Goal: Task Accomplishment & Management: Use online tool/utility

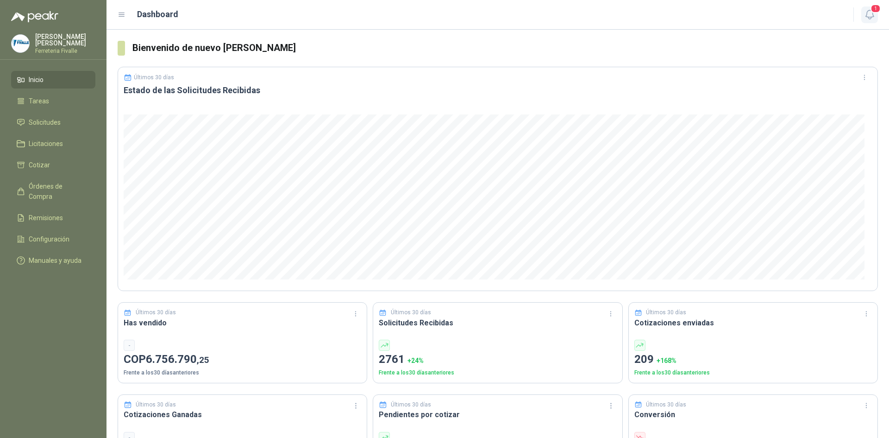
click at [871, 13] on icon "button" at bounding box center [870, 15] width 12 height 12
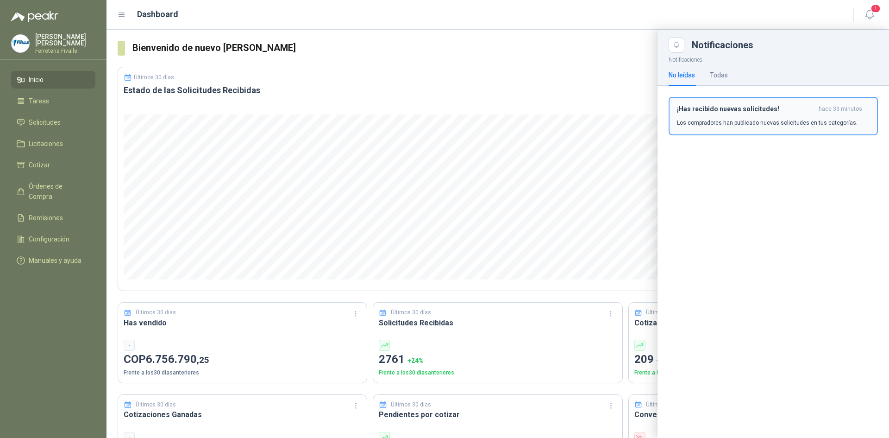
click at [731, 108] on h3 "¡Has recibido nuevas solicitudes!" at bounding box center [746, 109] width 138 height 8
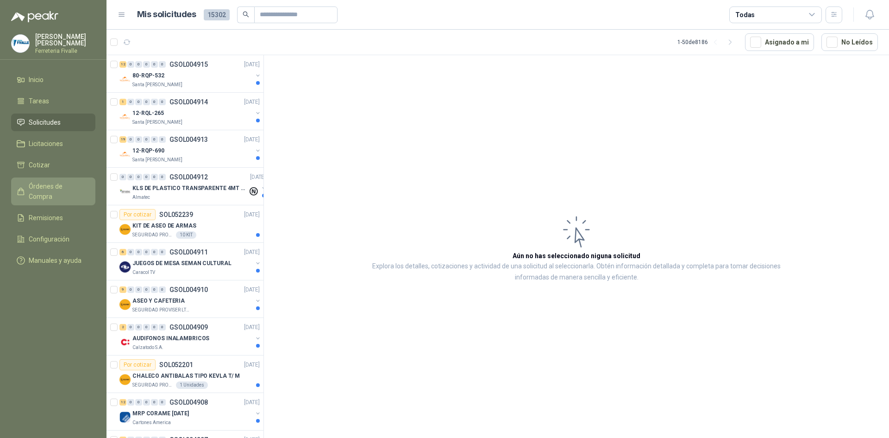
click at [39, 192] on span "Órdenes de Compra" at bounding box center [58, 191] width 58 height 20
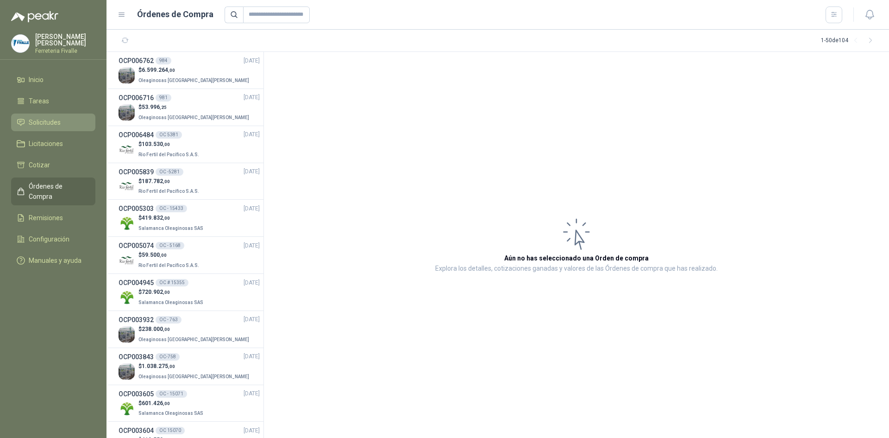
click at [52, 127] on span "Solicitudes" at bounding box center [45, 122] width 32 height 10
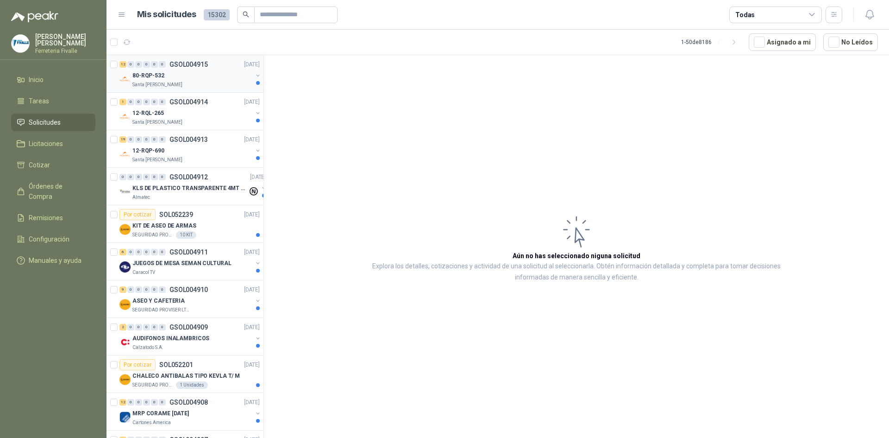
click at [216, 82] on div "Santa [PERSON_NAME]" at bounding box center [192, 84] width 120 height 7
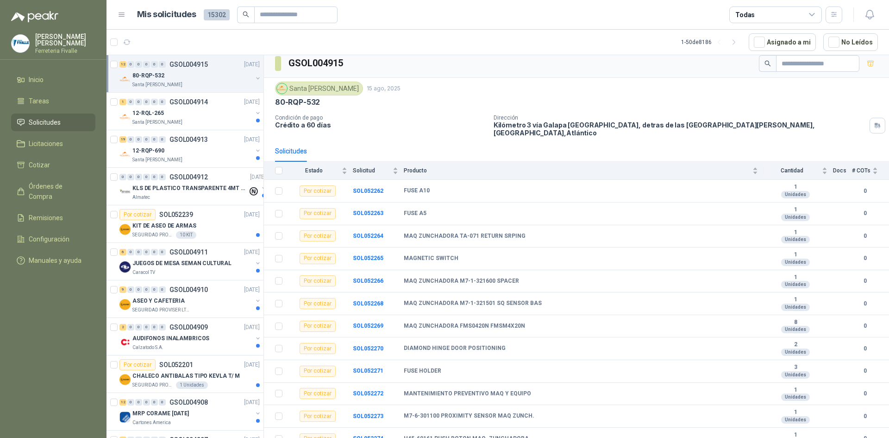
scroll to position [8, 0]
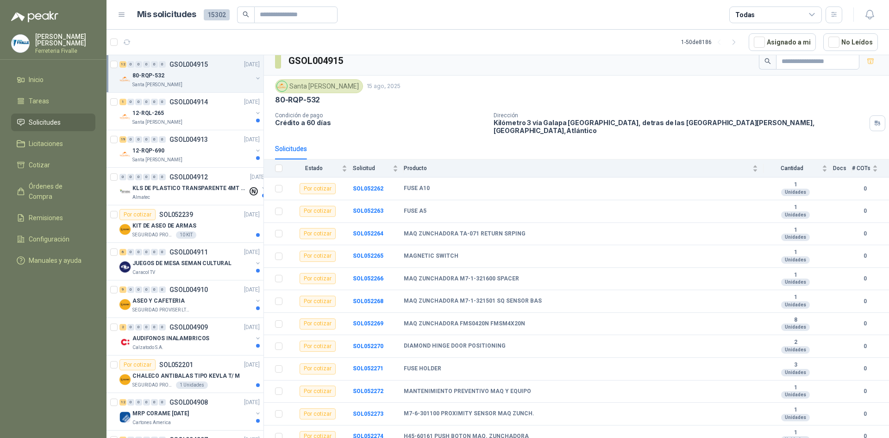
click at [242, 132] on div "[DATE][PERSON_NAME] 8:13 a. m." at bounding box center [242, 132] width 0 height 0
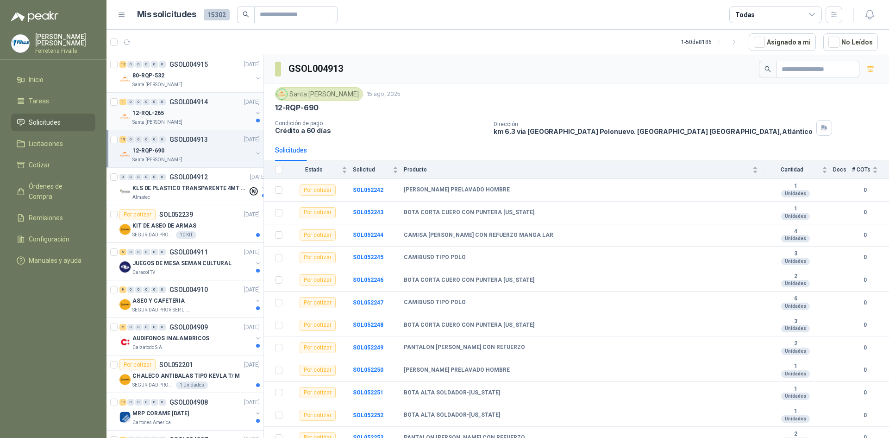
click at [211, 104] on div "1 0 0 0 0 0 GSOL004914 [DATE]" at bounding box center [190, 101] width 142 height 11
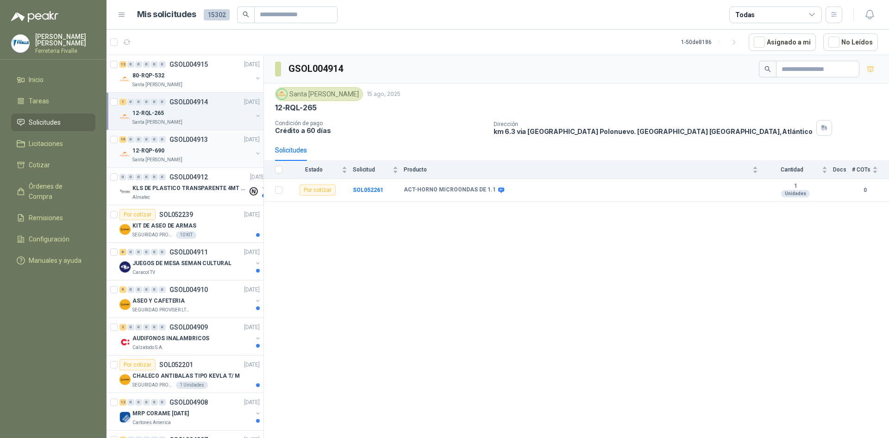
click at [203, 145] on div "12-RQP-690" at bounding box center [192, 150] width 120 height 11
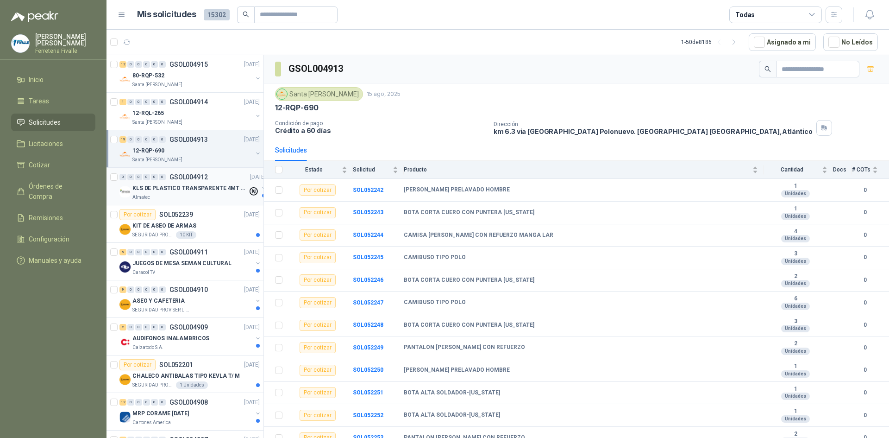
click at [201, 178] on p "GSOL004912" at bounding box center [188, 177] width 38 height 6
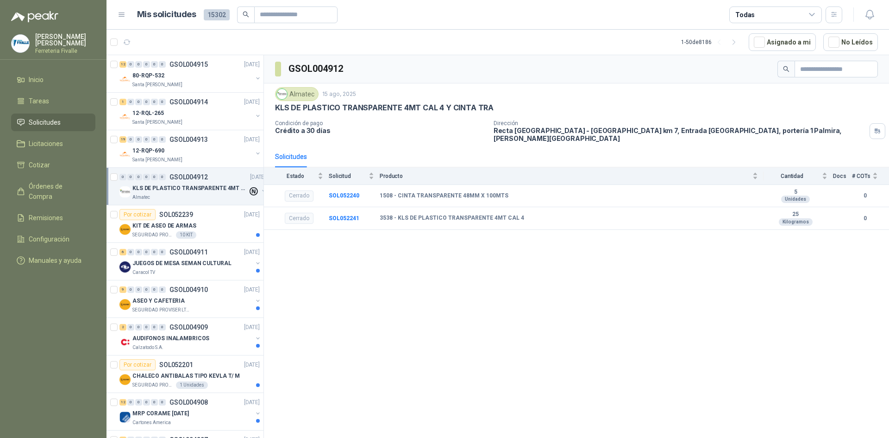
click at [329, 258] on div "GSOL004912 Almatec [DATE] KLS DE PLASTICO TRANSPARENTE 4MT CAL 4 Y CINTA TRA Co…" at bounding box center [576, 248] width 625 height 386
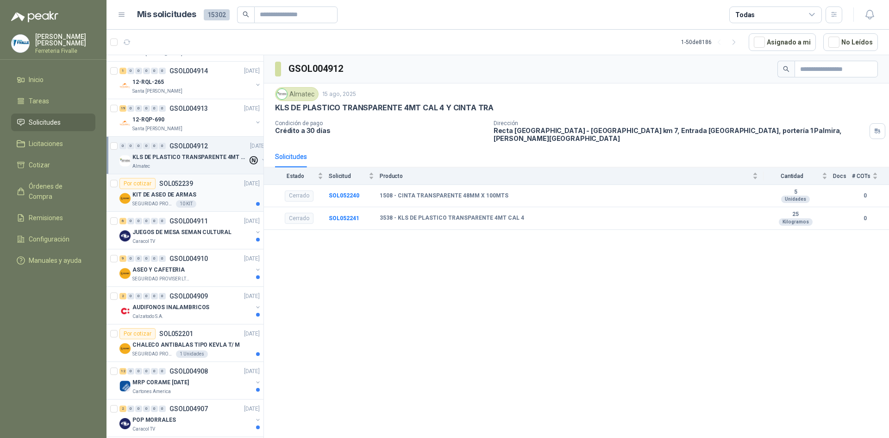
scroll to position [46, 0]
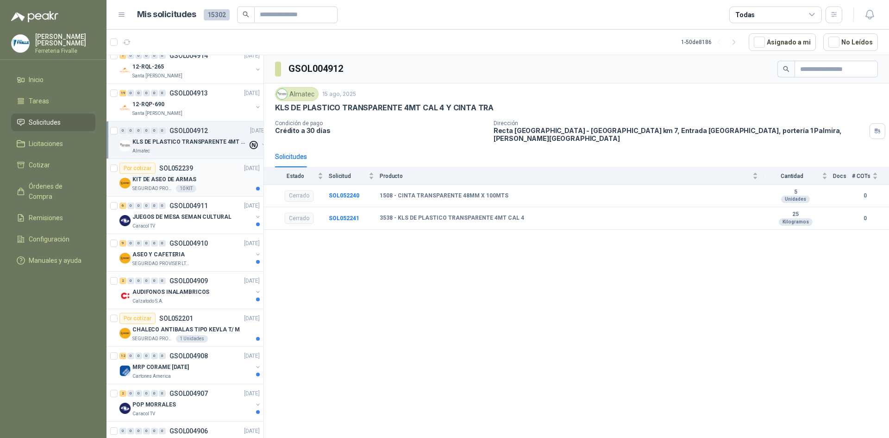
click at [202, 169] on div "Por cotizar SOL052239 [DATE]" at bounding box center [189, 168] width 140 height 11
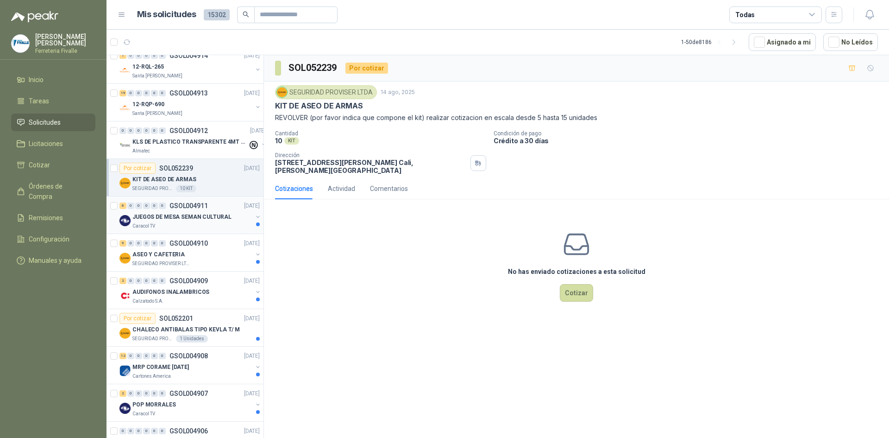
click at [207, 226] on div "Caracol TV" at bounding box center [192, 225] width 120 height 7
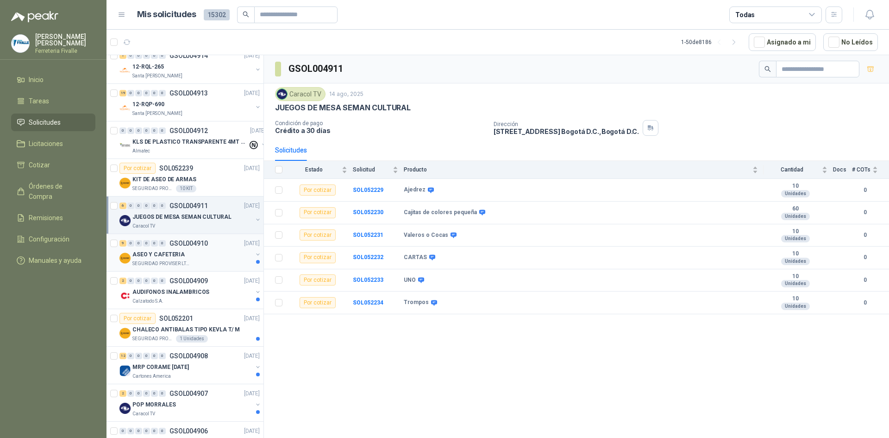
click at [209, 253] on div "ASEO Y CAFETERIA" at bounding box center [192, 254] width 120 height 11
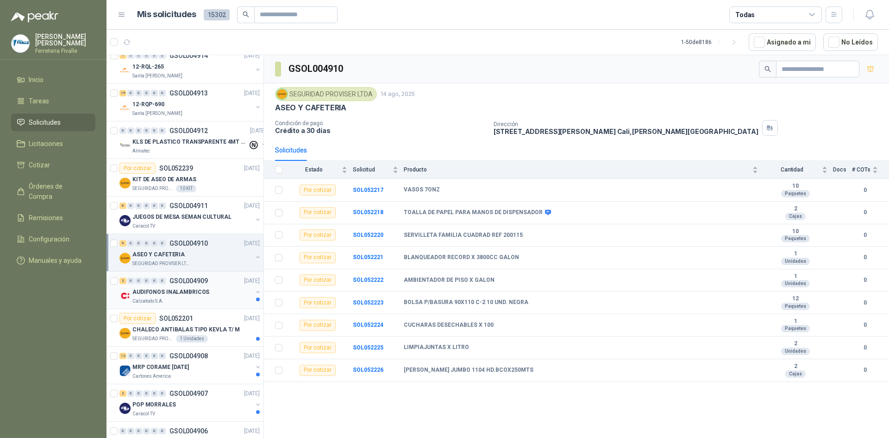
click at [216, 297] on div "AUDIFONOS INALAMBRICOS" at bounding box center [192, 291] width 120 height 11
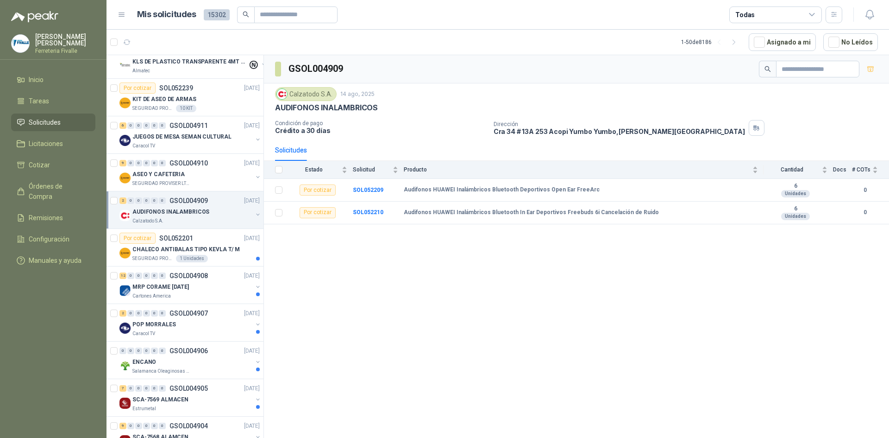
scroll to position [139, 0]
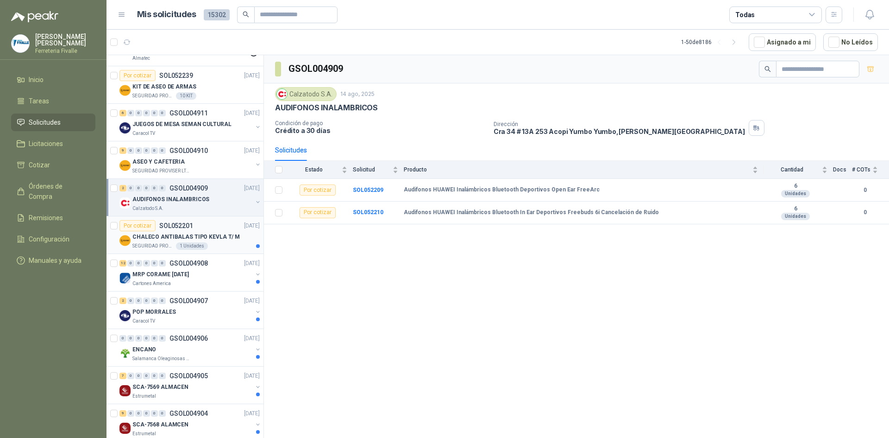
click at [214, 253] on article "Por cotizar SOL052201 [DATE] CHALECO ANTIBALAS TIPO KEVLA T/ M SEGURIDAD PROVIS…" at bounding box center [184, 235] width 157 height 38
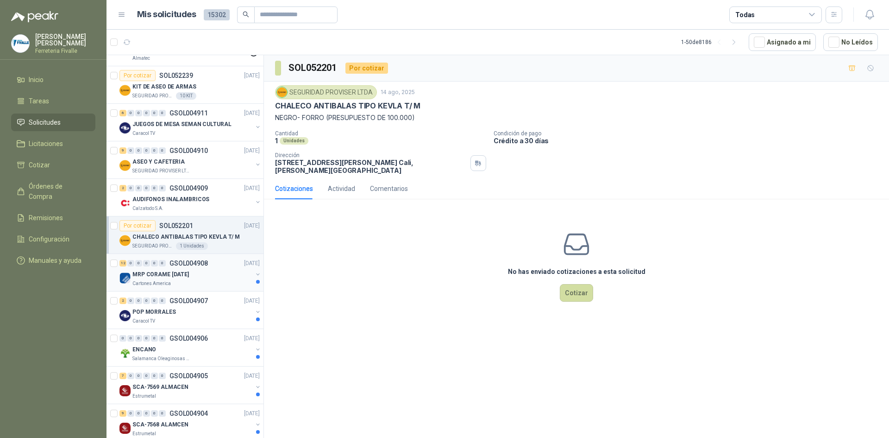
click at [236, 283] on div "Cartones America" at bounding box center [192, 283] width 120 height 7
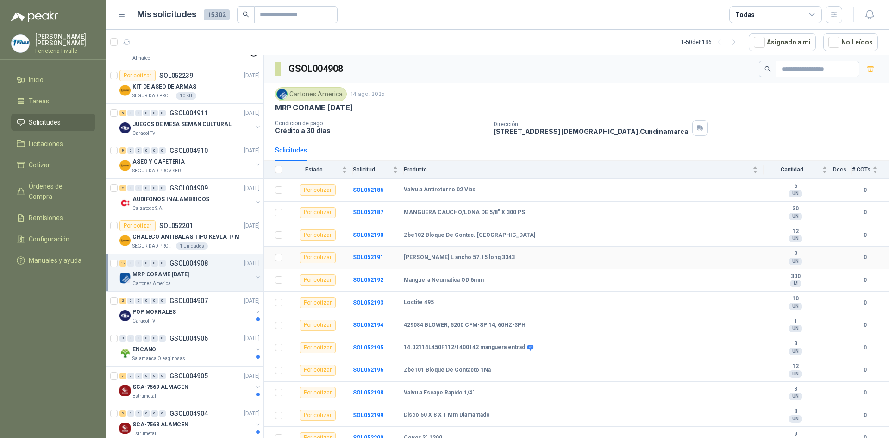
scroll to position [8, 0]
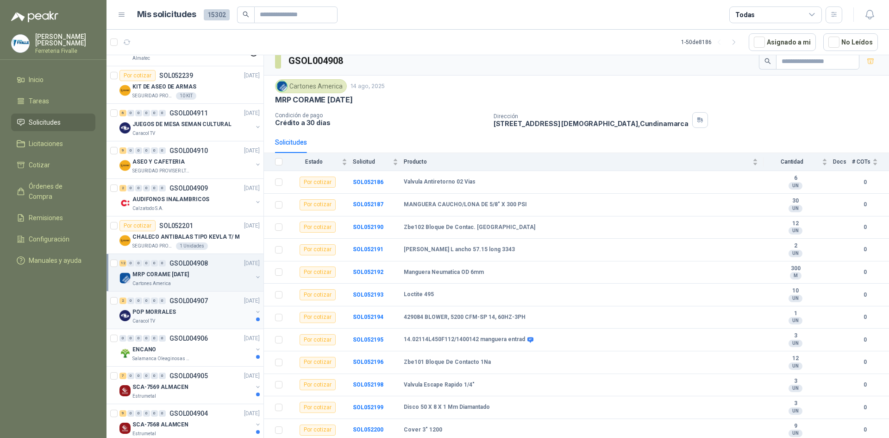
click at [181, 321] on div "Caracol TV" at bounding box center [192, 320] width 120 height 7
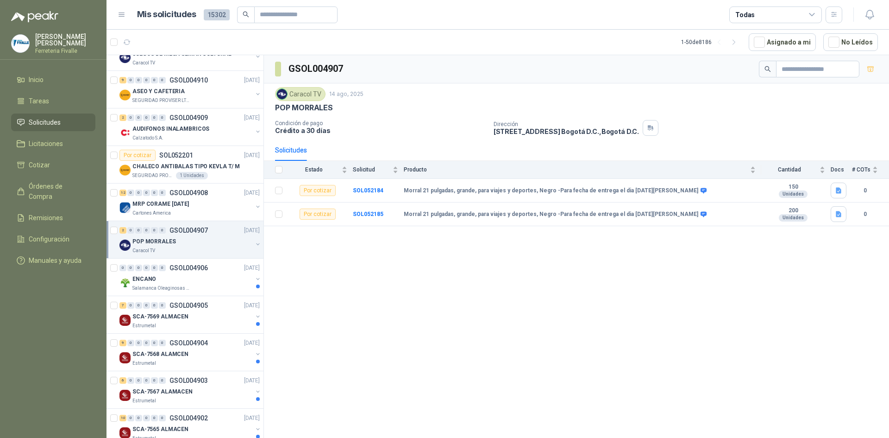
scroll to position [232, 0]
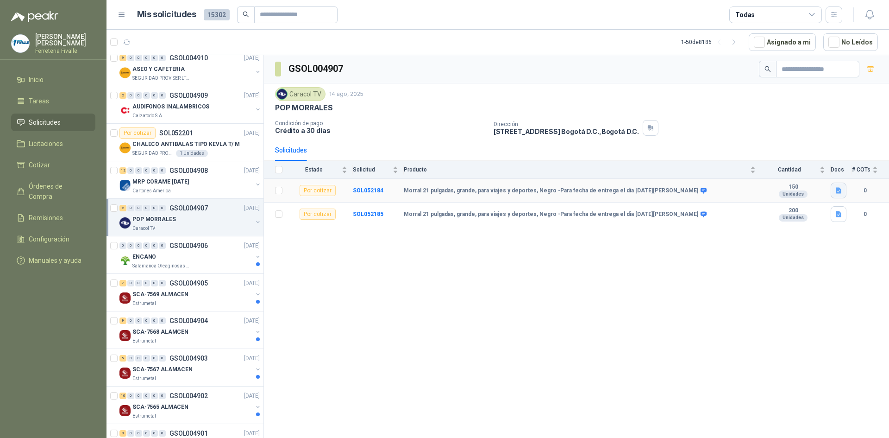
click at [841, 188] on icon "button" at bounding box center [839, 191] width 8 height 8
click at [818, 172] on button "MORRAL.docx" at bounding box center [814, 170] width 51 height 10
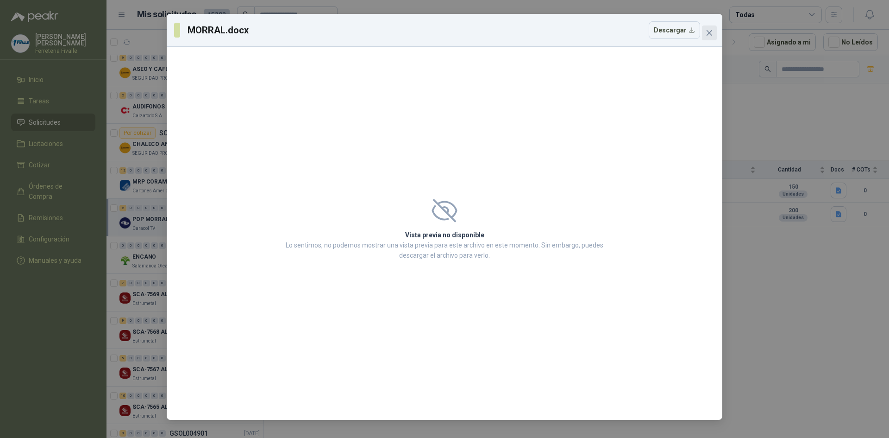
click at [714, 35] on span "Close" at bounding box center [709, 32] width 15 height 7
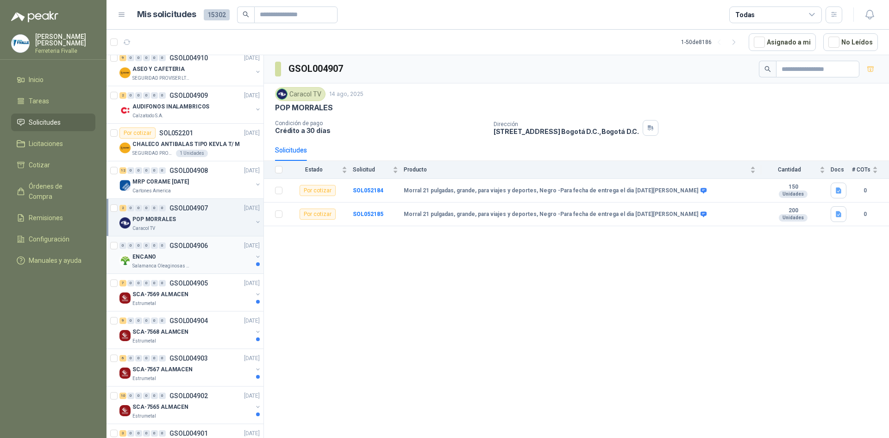
click at [220, 261] on div "ENCANO" at bounding box center [192, 256] width 120 height 11
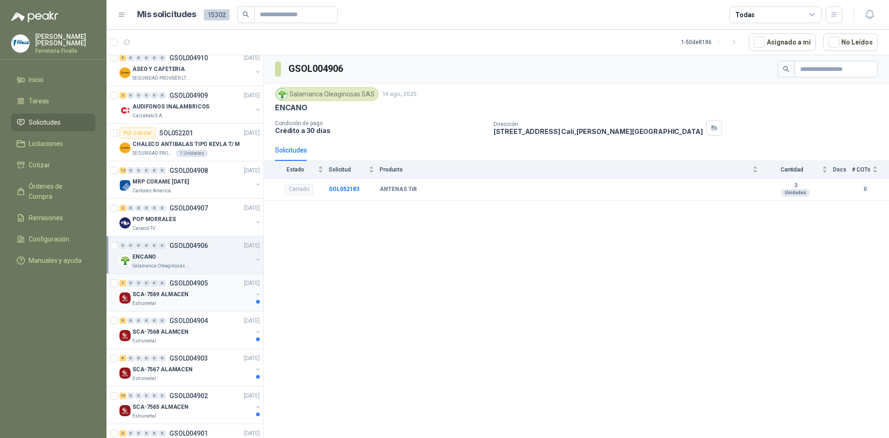
click at [204, 294] on div "SCA-7569 ALMACEN" at bounding box center [192, 293] width 120 height 11
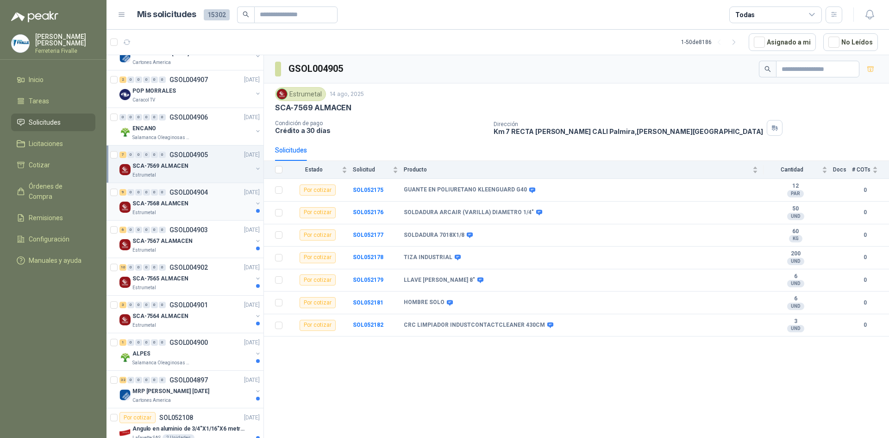
scroll to position [370, 0]
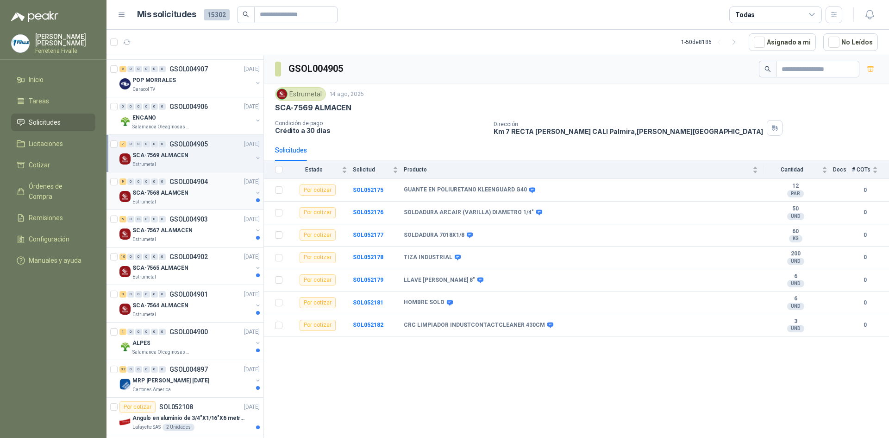
click at [206, 199] on div "Estrumetal" at bounding box center [192, 201] width 120 height 7
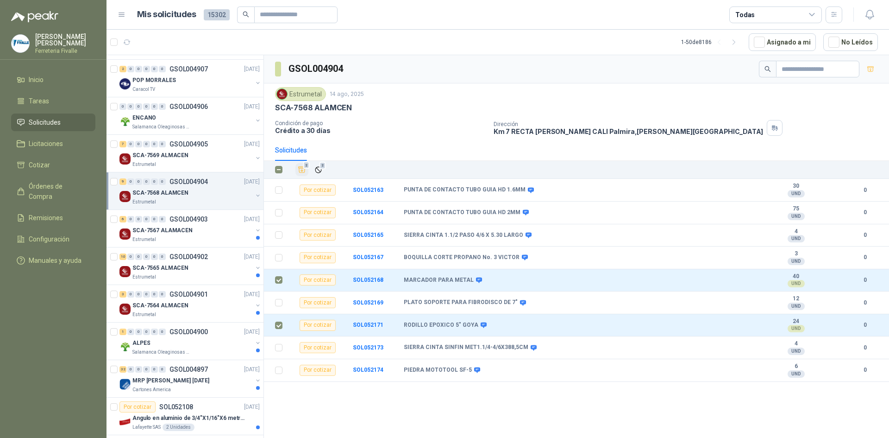
click at [305, 169] on span "2" at bounding box center [306, 165] width 6 height 7
click at [72, 170] on li "Cotizar 2" at bounding box center [53, 165] width 73 height 10
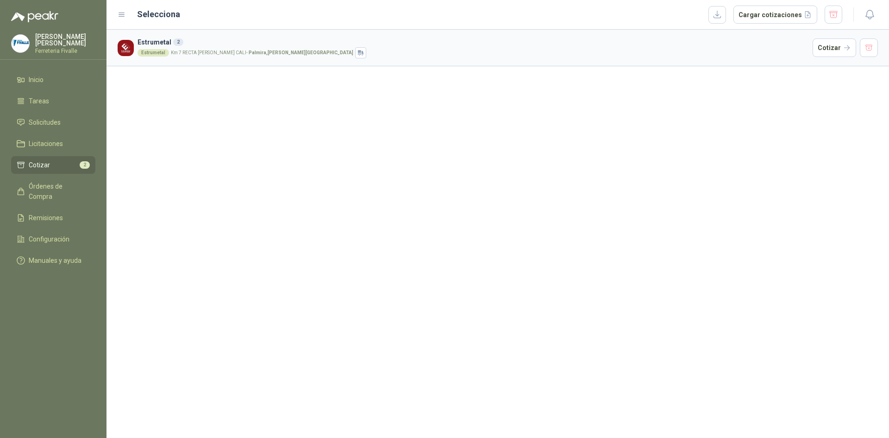
click at [812, 47] on article "Estrumetal 2 Estrumetal Km 7 RECTA [PERSON_NAME] [GEOGRAPHIC_DATA] - [PERSON_NA…" at bounding box center [497, 48] width 782 height 37
click at [825, 49] on button "Cotizar" at bounding box center [835, 47] width 44 height 19
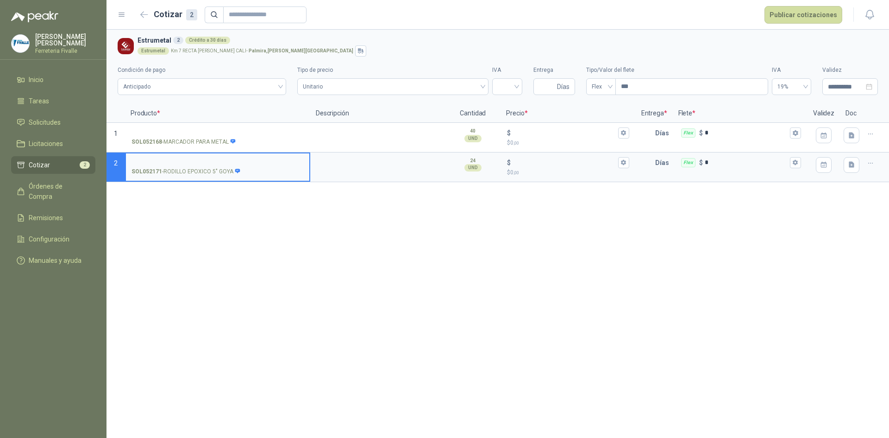
click at [250, 286] on div "**********" at bounding box center [497, 234] width 782 height 408
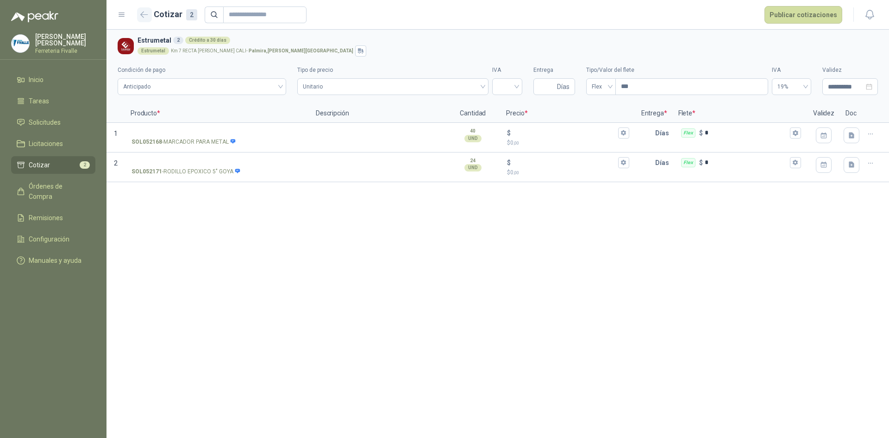
click at [144, 13] on icon "button" at bounding box center [144, 14] width 8 height 7
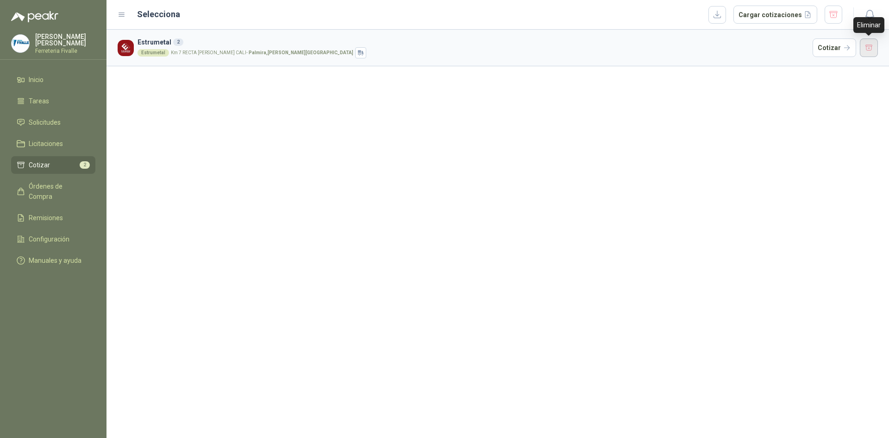
click at [873, 48] on button "button" at bounding box center [869, 47] width 19 height 19
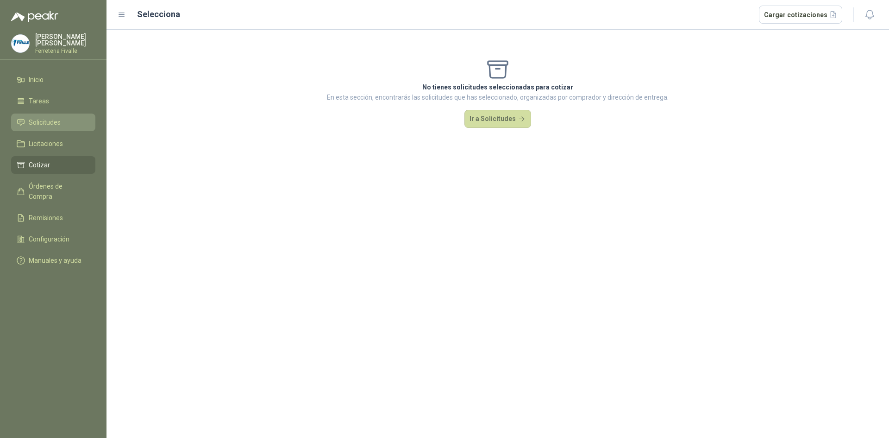
click at [62, 127] on li "Solicitudes" at bounding box center [53, 122] width 73 height 10
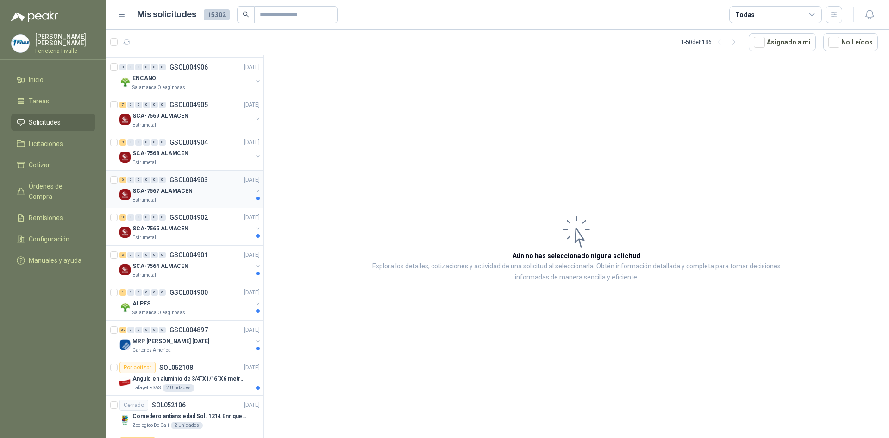
scroll to position [417, 0]
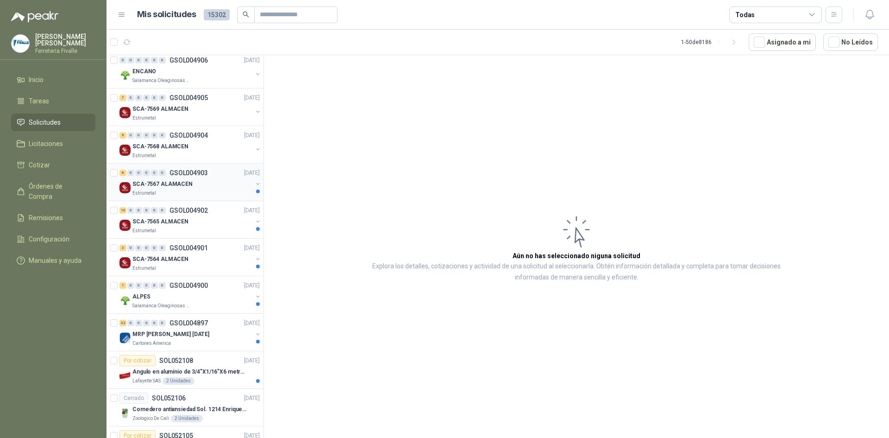
click at [210, 191] on div "Estrumetal" at bounding box center [192, 192] width 120 height 7
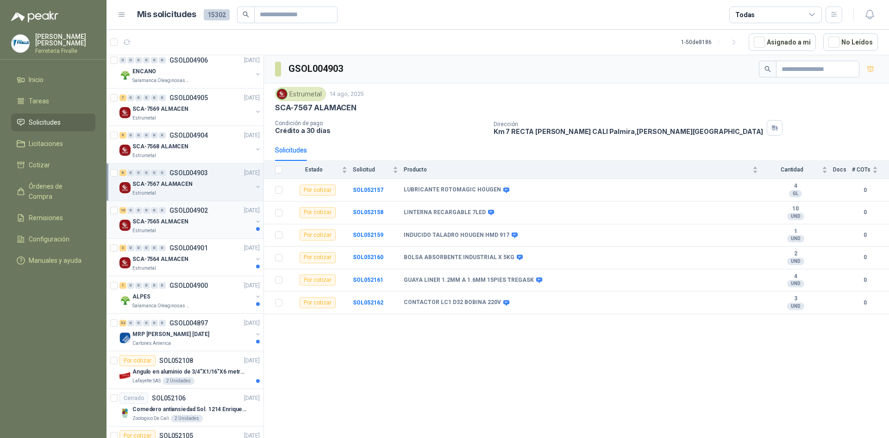
click at [225, 234] on div "10 0 0 0 0 0 GSOL004902 [DATE] SCA-7565 ALMACEN Estrumetal" at bounding box center [184, 220] width 157 height 38
click at [219, 228] on div "Estrumetal" at bounding box center [192, 230] width 120 height 7
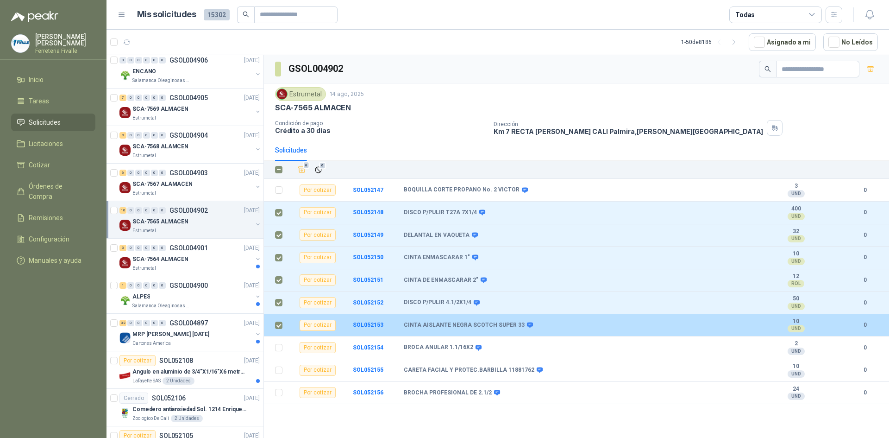
click at [275, 333] on td at bounding box center [276, 325] width 24 height 23
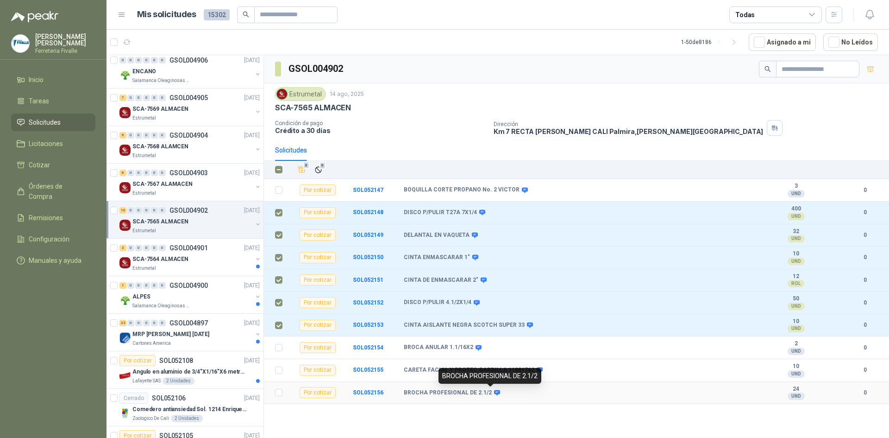
click at [494, 392] on icon at bounding box center [497, 392] width 6 height 6
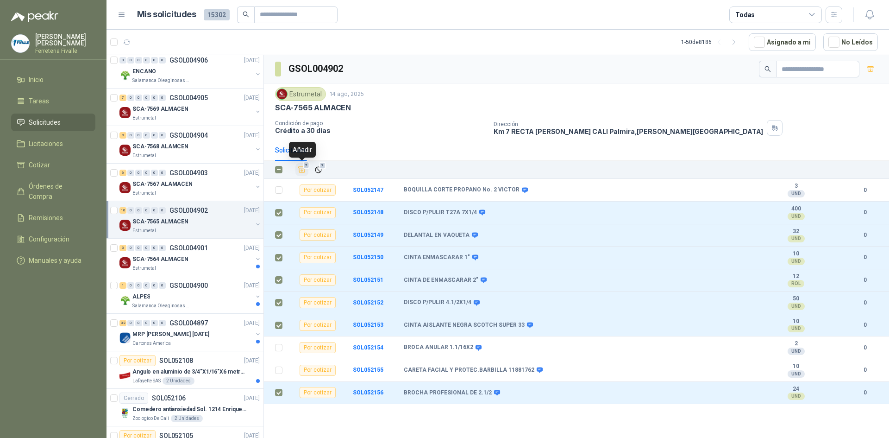
click at [306, 166] on span "7" at bounding box center [306, 165] width 6 height 7
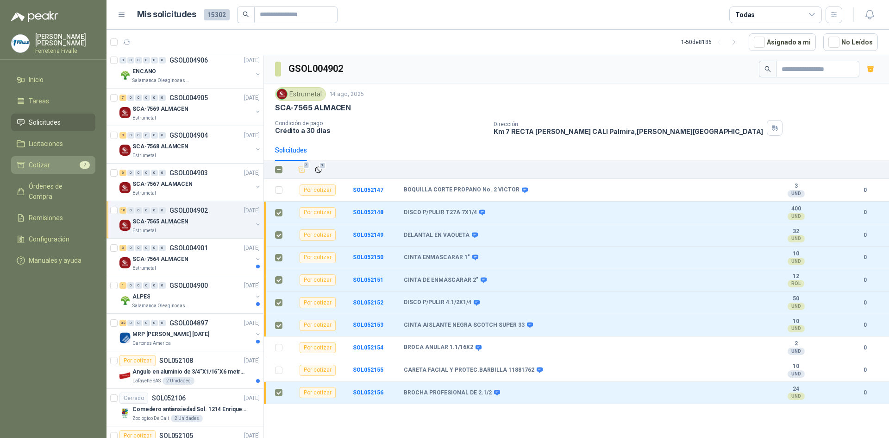
click at [58, 170] on li "Cotizar 7" at bounding box center [53, 165] width 73 height 10
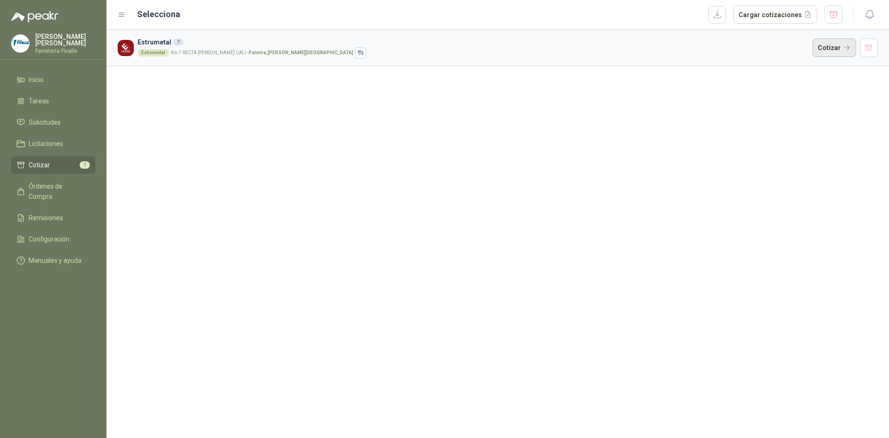
click at [832, 51] on button "Cotizar" at bounding box center [835, 47] width 44 height 19
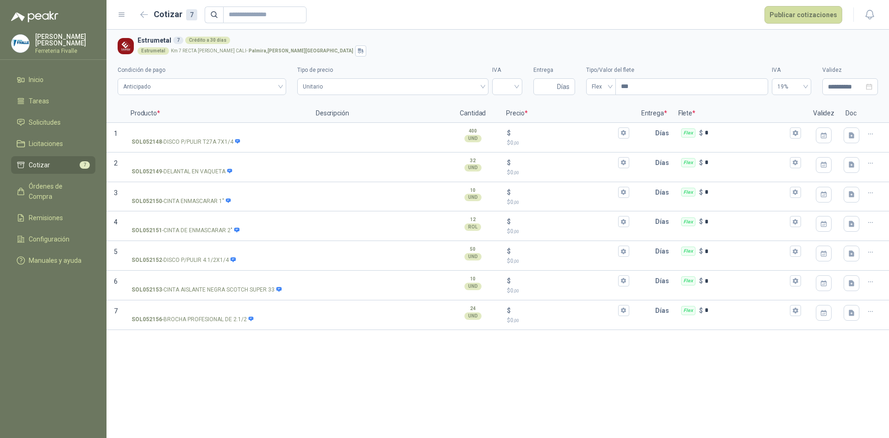
click at [458, 399] on div "**********" at bounding box center [497, 234] width 782 height 408
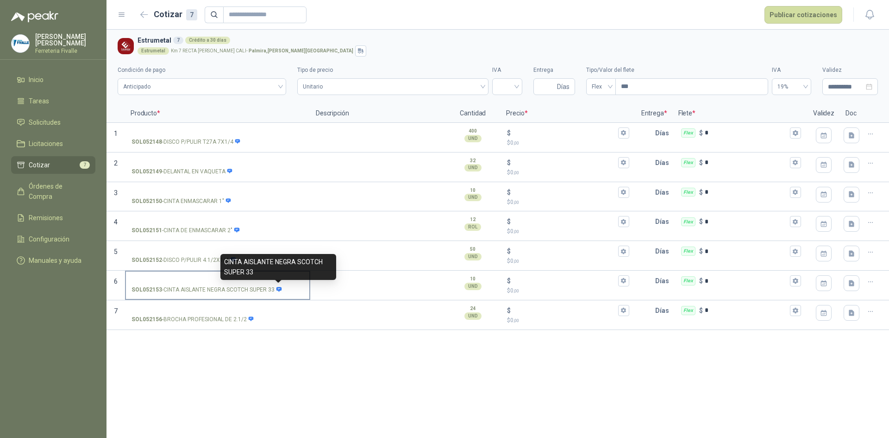
click at [277, 289] on icon at bounding box center [278, 289] width 5 height 5
click at [277, 284] on input "SOL052153 - CINTA AISLANTE NEGRA SCOTCH SUPER 33" at bounding box center [217, 280] width 172 height 7
click at [415, 403] on div "**********" at bounding box center [497, 234] width 782 height 408
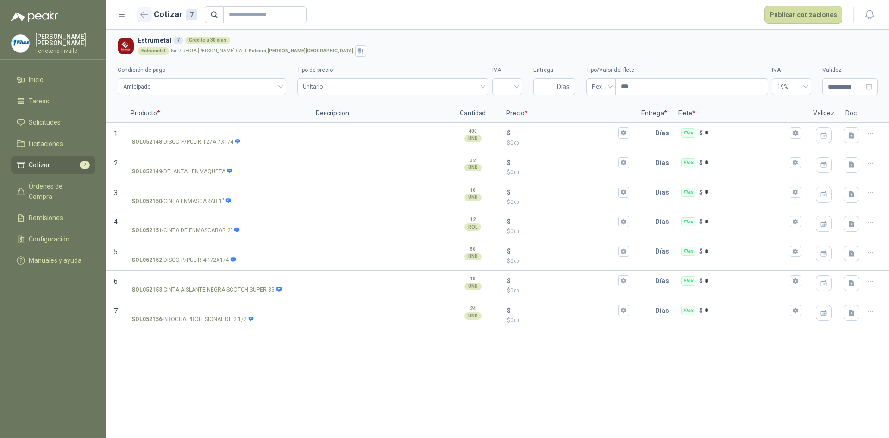
click at [142, 16] on icon "button" at bounding box center [144, 14] width 8 height 7
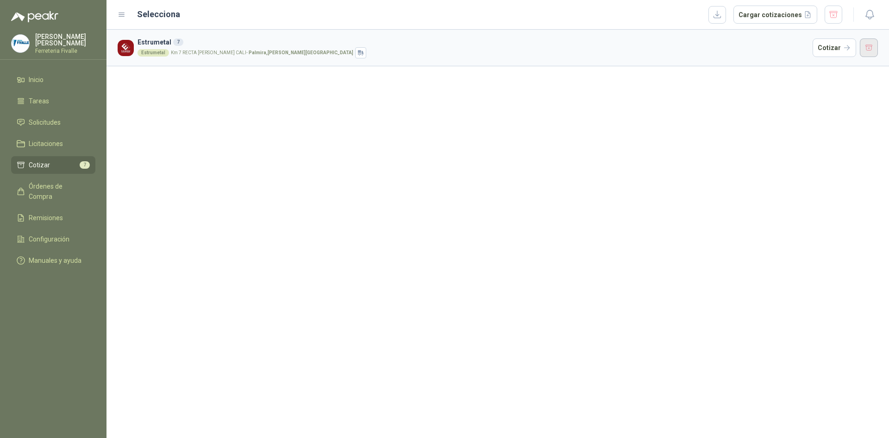
click at [867, 49] on button "button" at bounding box center [869, 47] width 19 height 19
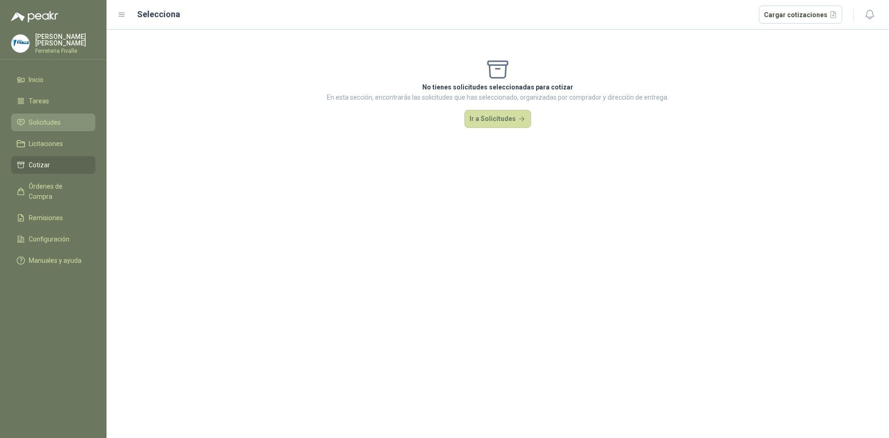
click at [65, 127] on li "Solicitudes" at bounding box center [53, 122] width 73 height 10
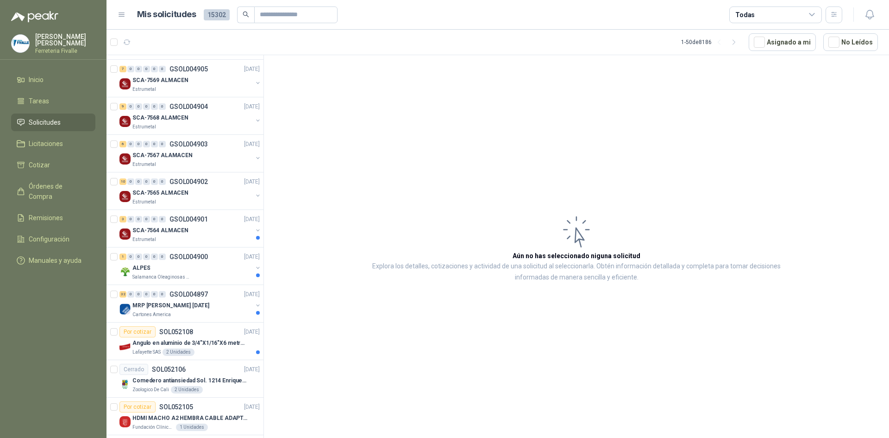
scroll to position [463, 0]
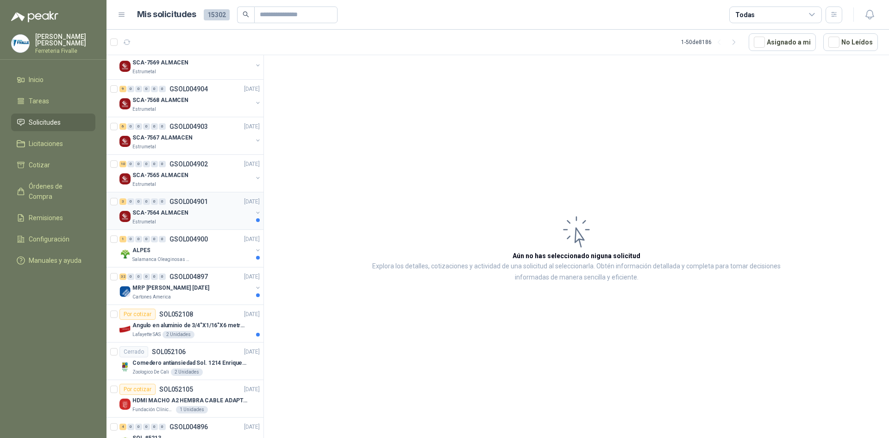
click at [213, 217] on div "SCA-7564 ALMACEN" at bounding box center [192, 212] width 120 height 11
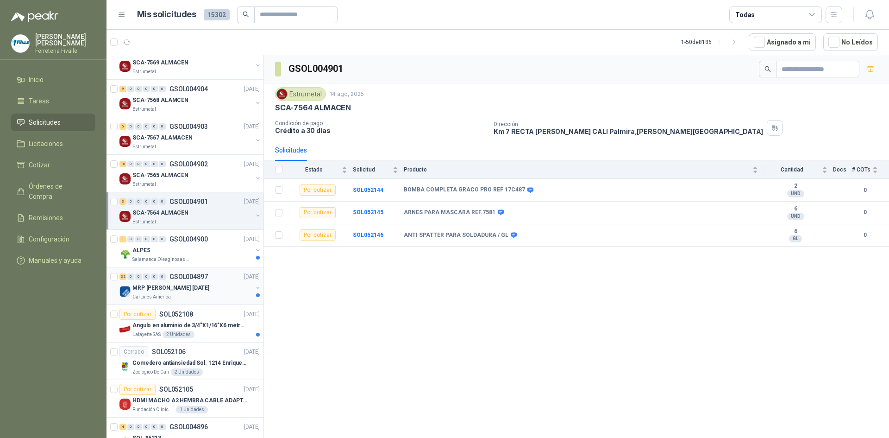
click at [202, 270] on div "32 0 0 0 0 0 GSOL004897 [DATE] MRP MOLINO [DATE] Cartones America" at bounding box center [184, 286] width 157 height 38
click at [201, 254] on div "ALPES" at bounding box center [192, 249] width 120 height 11
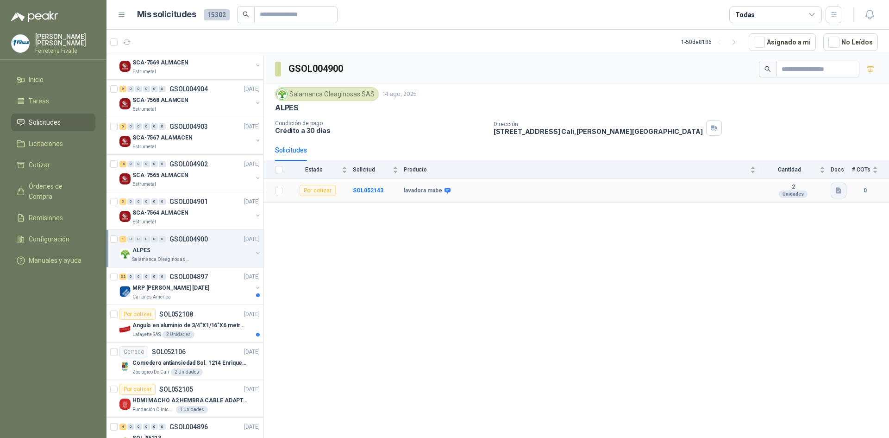
click at [843, 189] on button "button" at bounding box center [839, 190] width 16 height 16
click at [740, 171] on button "WhatsApp Image [DATE] 1.33.36 PM.jpeg" at bounding box center [779, 170] width 122 height 10
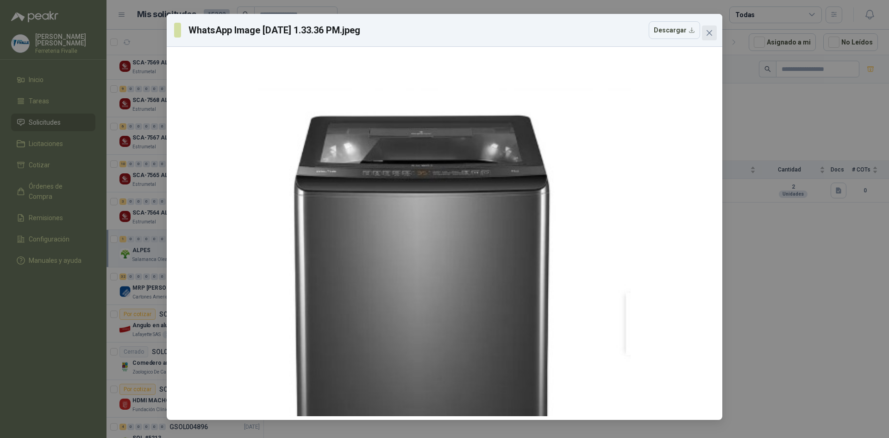
click at [715, 32] on span "Close" at bounding box center [709, 32] width 15 height 7
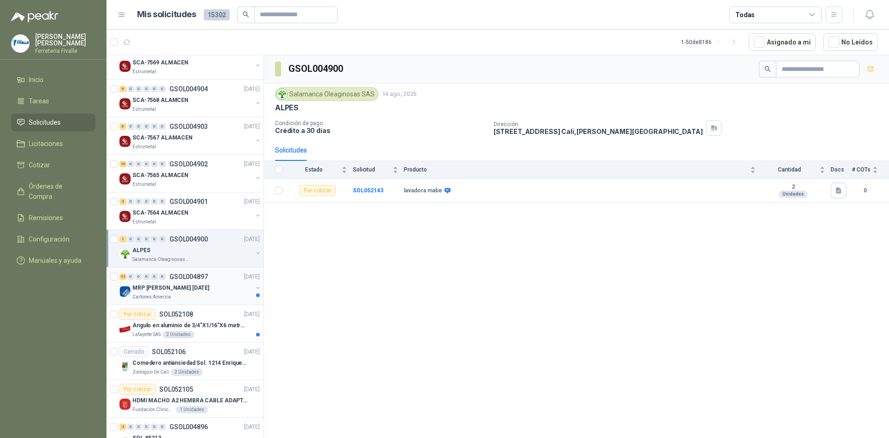
click at [195, 290] on p "MRP [PERSON_NAME] [DATE]" at bounding box center [170, 287] width 77 height 9
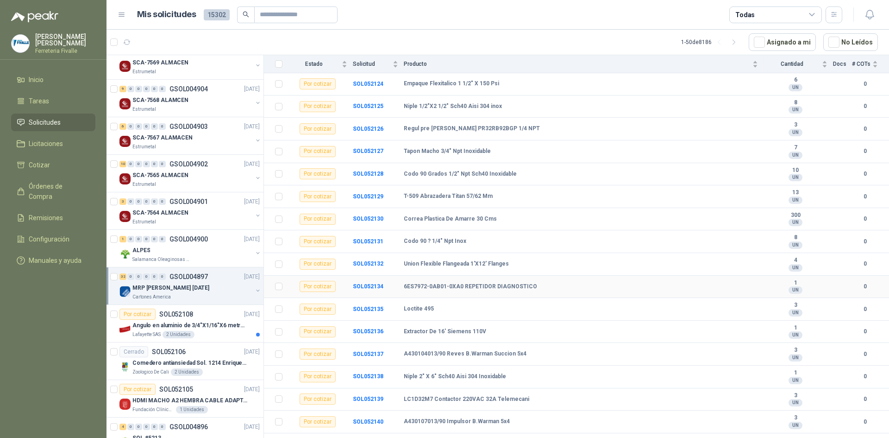
scroll to position [458, 0]
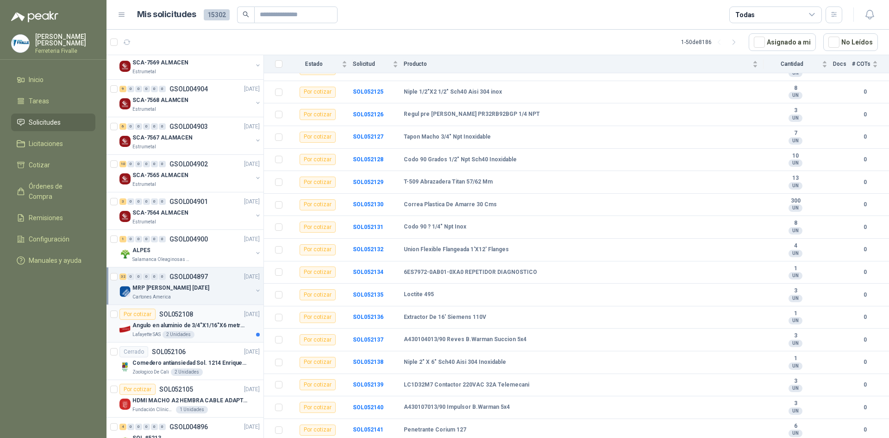
click at [220, 325] on p "Angulo en aluminio de 3/4"X1/16"X6 metros color Anolok" at bounding box center [189, 325] width 115 height 9
